Goal: Check status

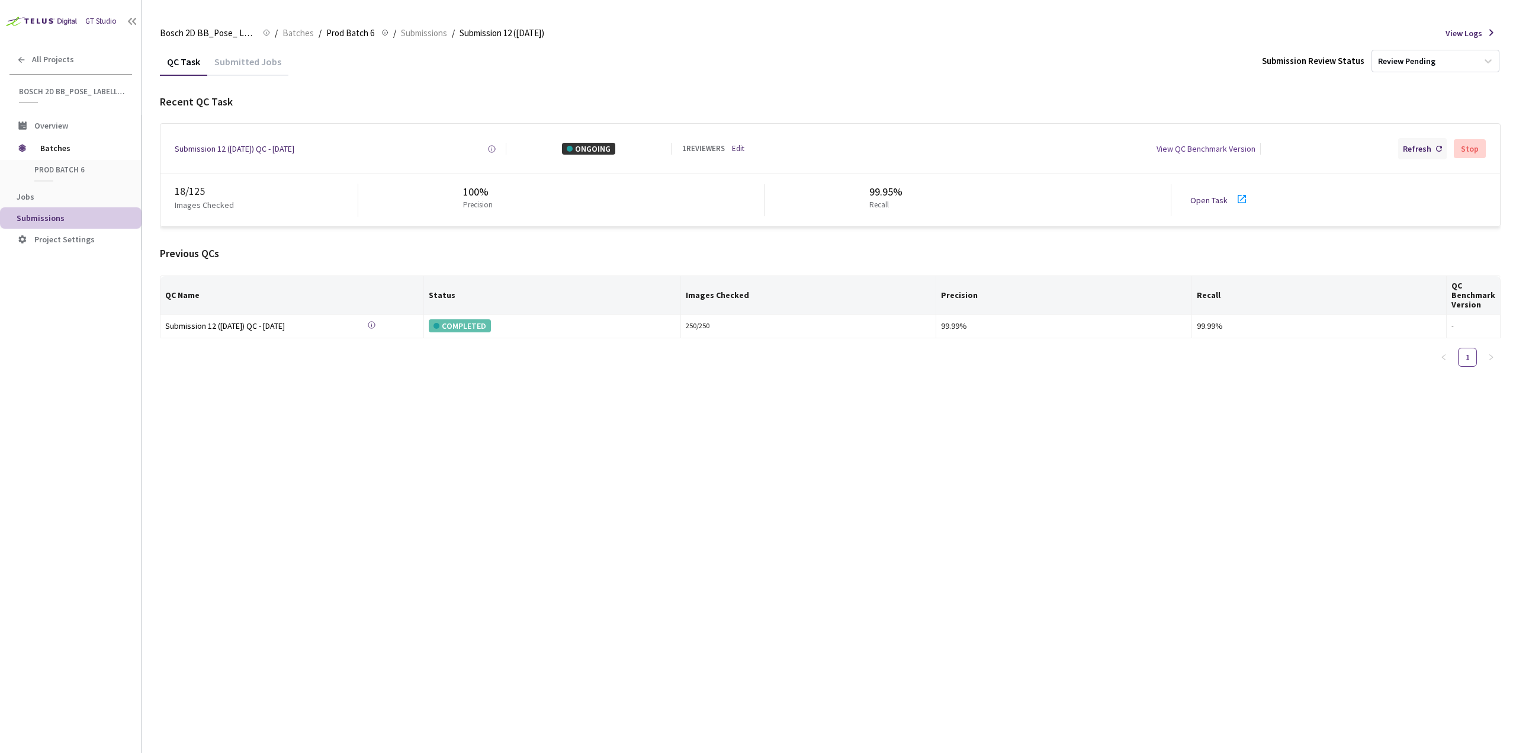
click at [1440, 149] on icon at bounding box center [1439, 149] width 6 height 6
click at [1422, 152] on div "Refresh" at bounding box center [1417, 149] width 28 height 12
click at [1423, 149] on div "Refresh" at bounding box center [1417, 149] width 28 height 12
click at [1408, 154] on div "Refresh" at bounding box center [1417, 149] width 28 height 12
click at [1421, 156] on div "Refresh" at bounding box center [1422, 148] width 49 height 21
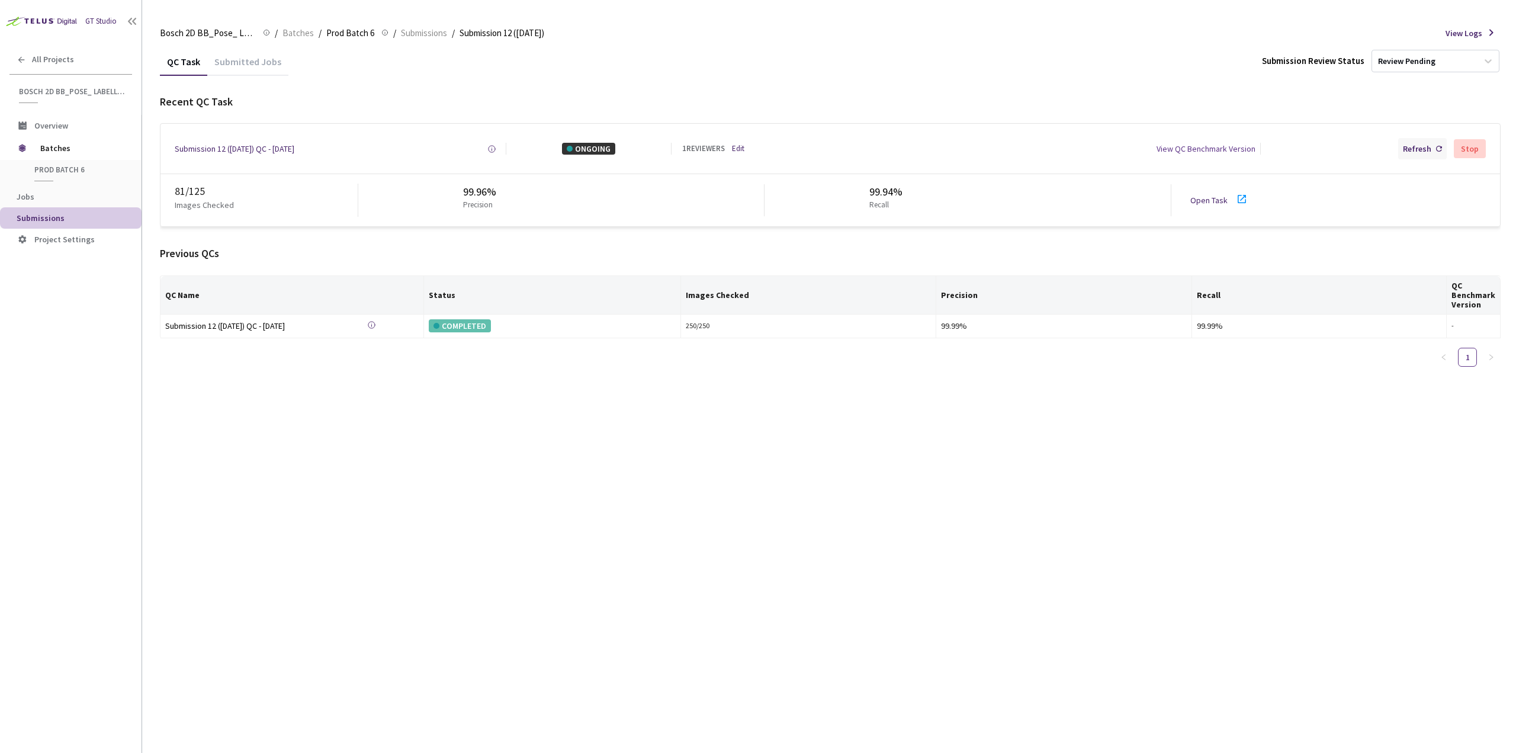
click at [1404, 149] on div "Refresh" at bounding box center [1422, 148] width 49 height 21
click at [1416, 146] on div "Refresh" at bounding box center [1417, 149] width 28 height 12
click at [1408, 149] on div "Refresh" at bounding box center [1417, 149] width 28 height 12
click at [1415, 146] on div "Refresh" at bounding box center [1417, 149] width 28 height 12
click at [1413, 156] on div "Refresh" at bounding box center [1422, 148] width 49 height 21
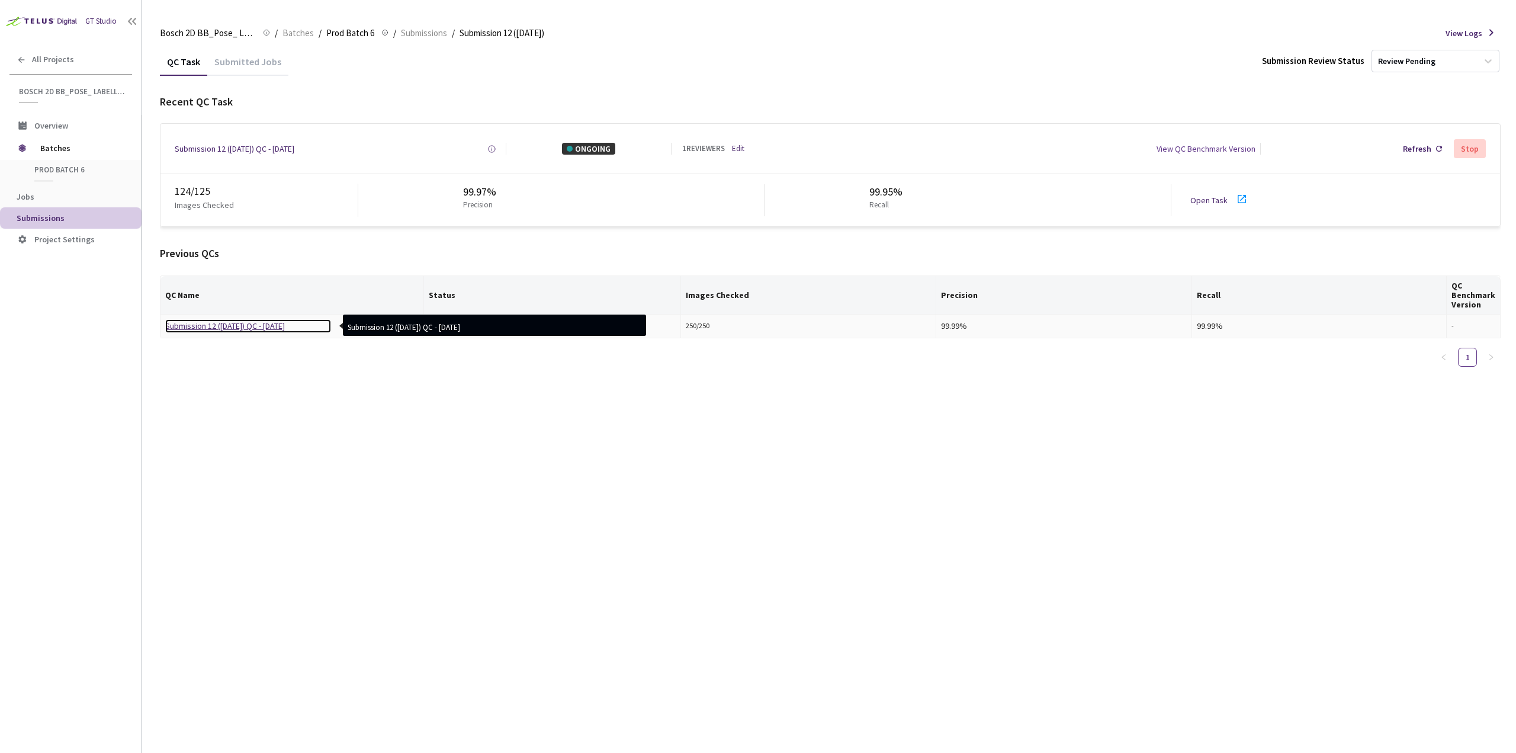
click at [244, 327] on div "Submission 12 ([DATE]) QC - [DATE]" at bounding box center [248, 325] width 166 height 13
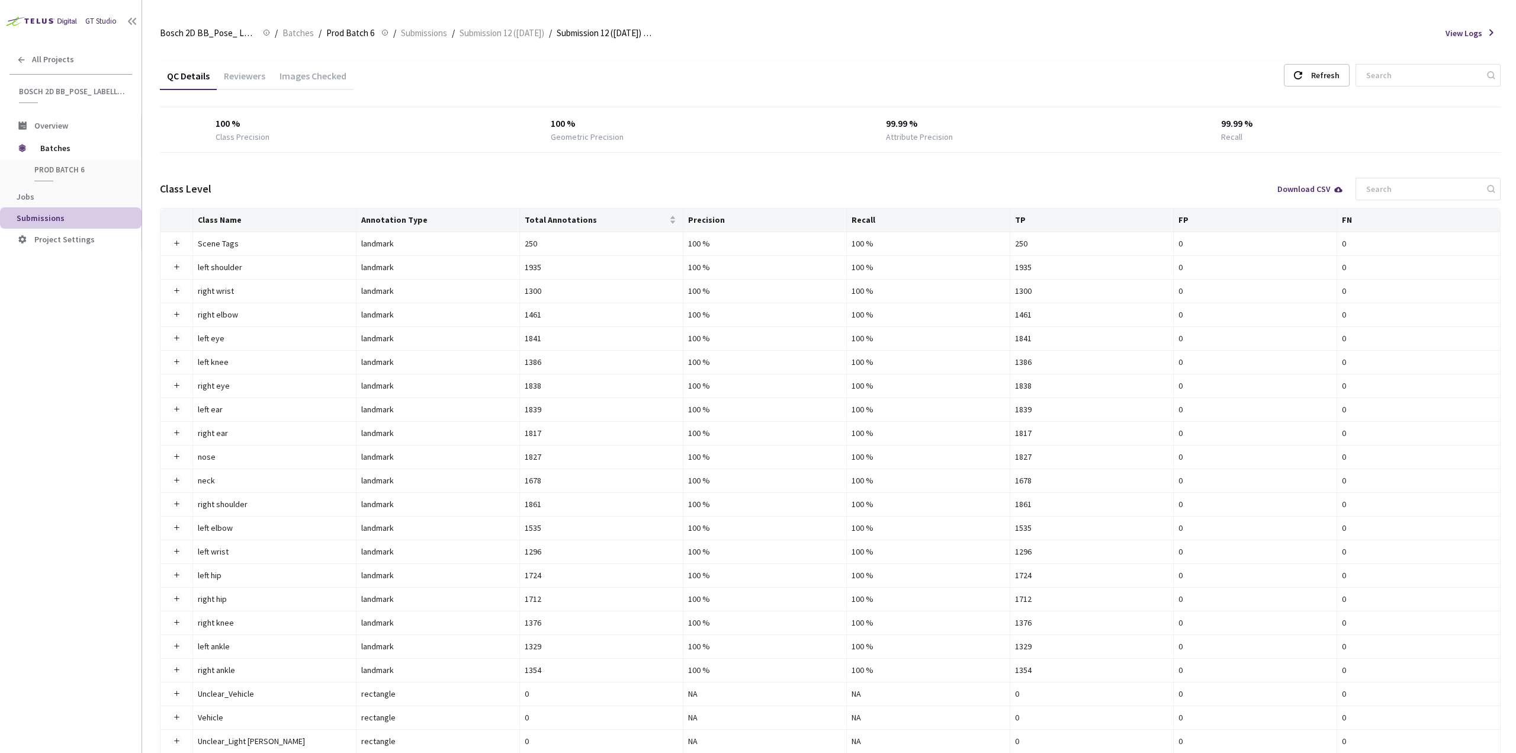
click at [261, 80] on div "Reviewers" at bounding box center [245, 80] width 56 height 20
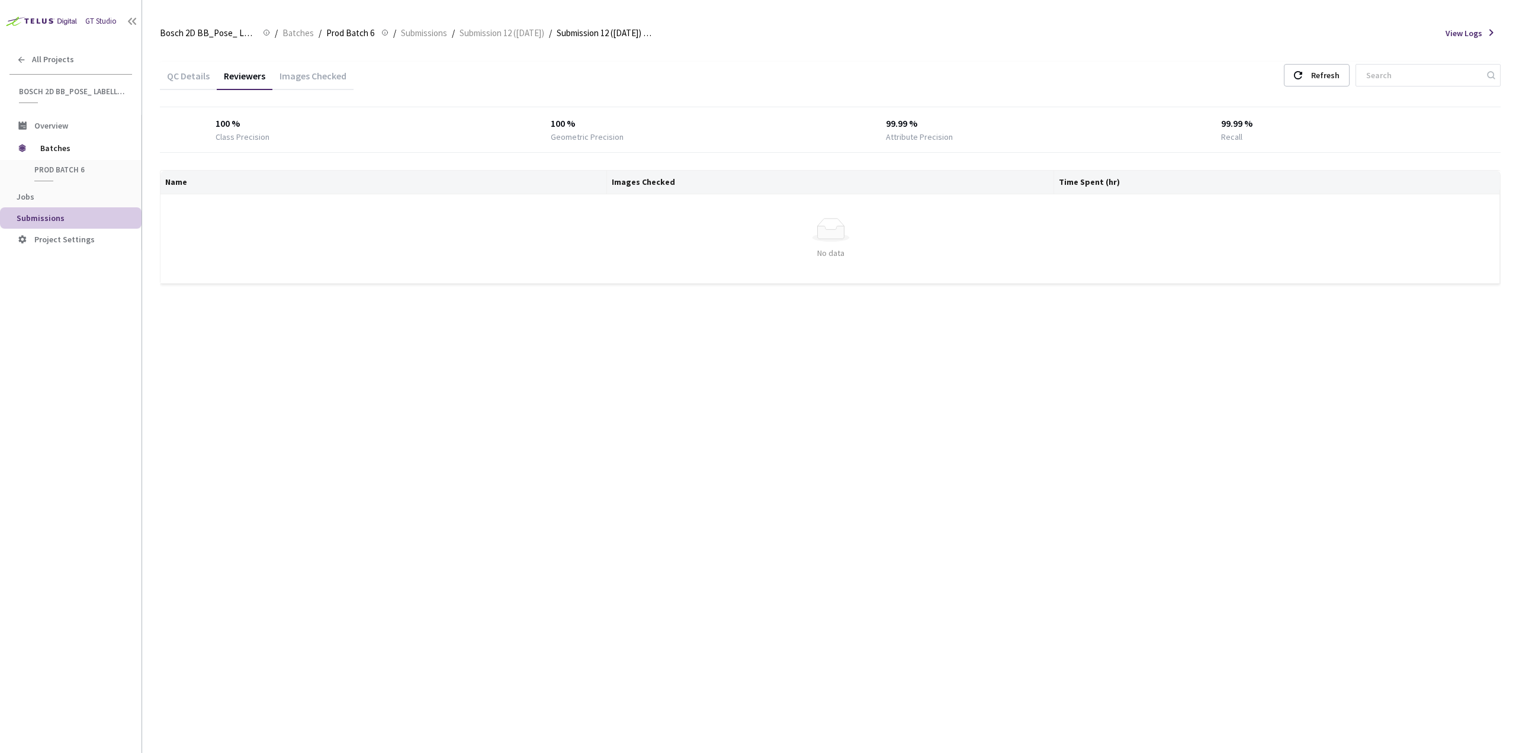
click at [306, 78] on div "Images Checked" at bounding box center [312, 80] width 81 height 20
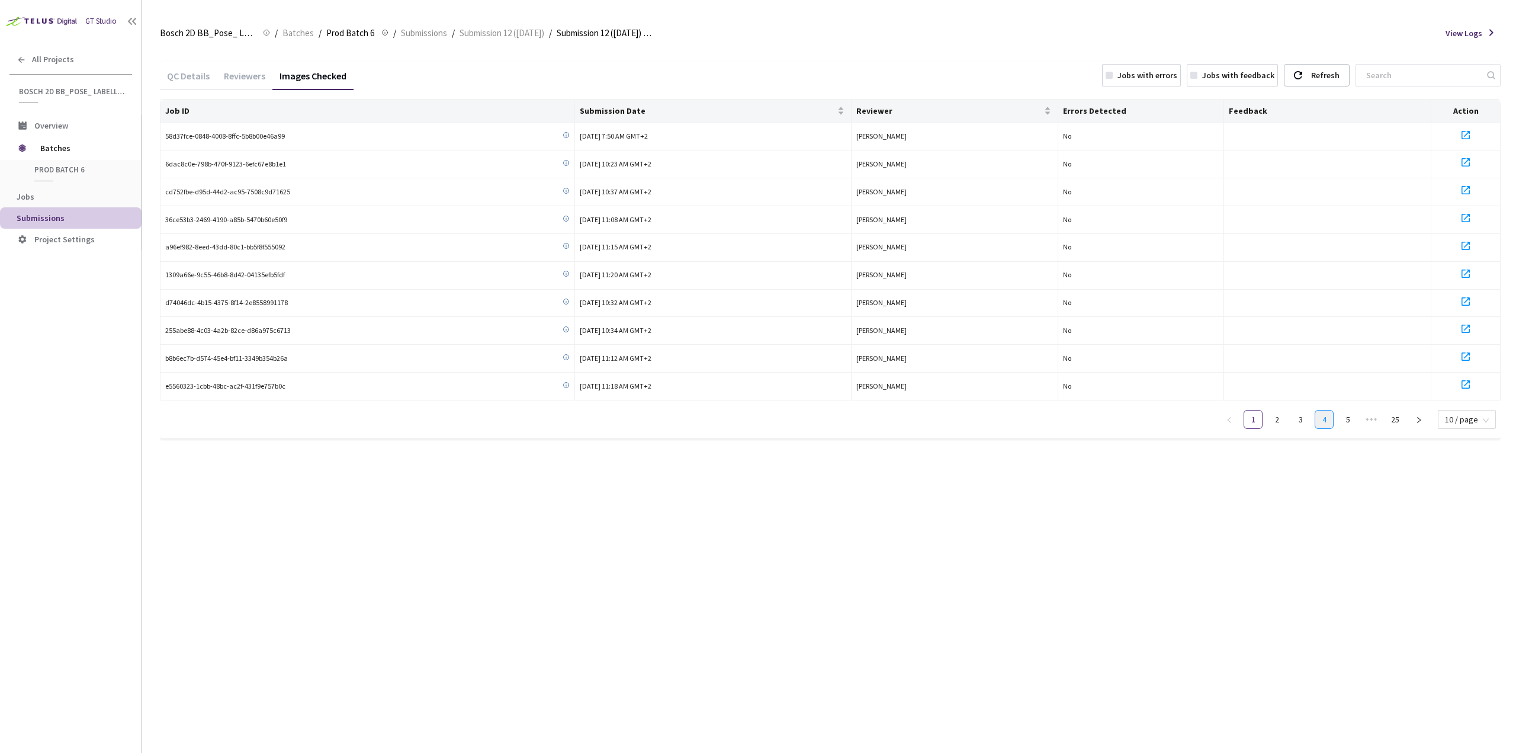
click at [1328, 426] on link "4" at bounding box center [1324, 419] width 18 height 18
click at [1348, 424] on link "6" at bounding box center [1348, 419] width 18 height 18
click at [1392, 424] on link "25" at bounding box center [1395, 419] width 18 height 18
click at [198, 74] on div "QC Details" at bounding box center [188, 80] width 57 height 20
